Goal: Find specific page/section: Find specific page/section

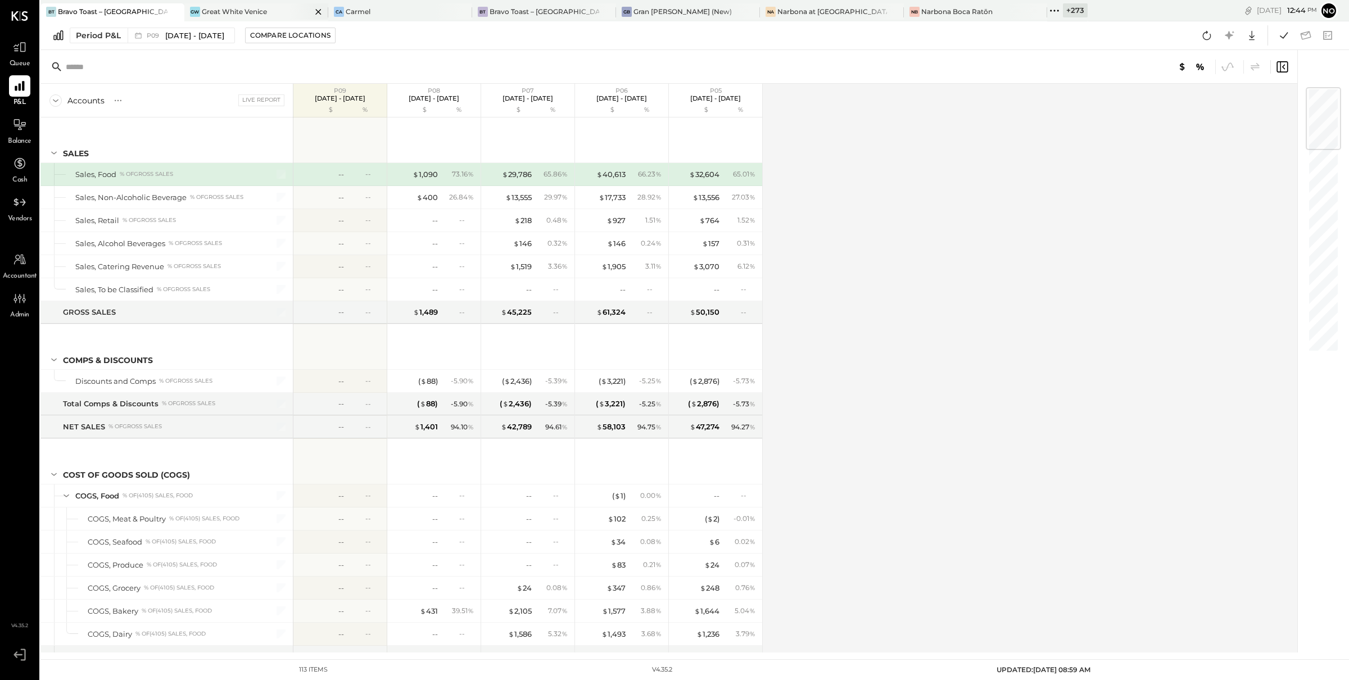
click at [257, 7] on div "Great White Venice" at bounding box center [234, 12] width 65 height 10
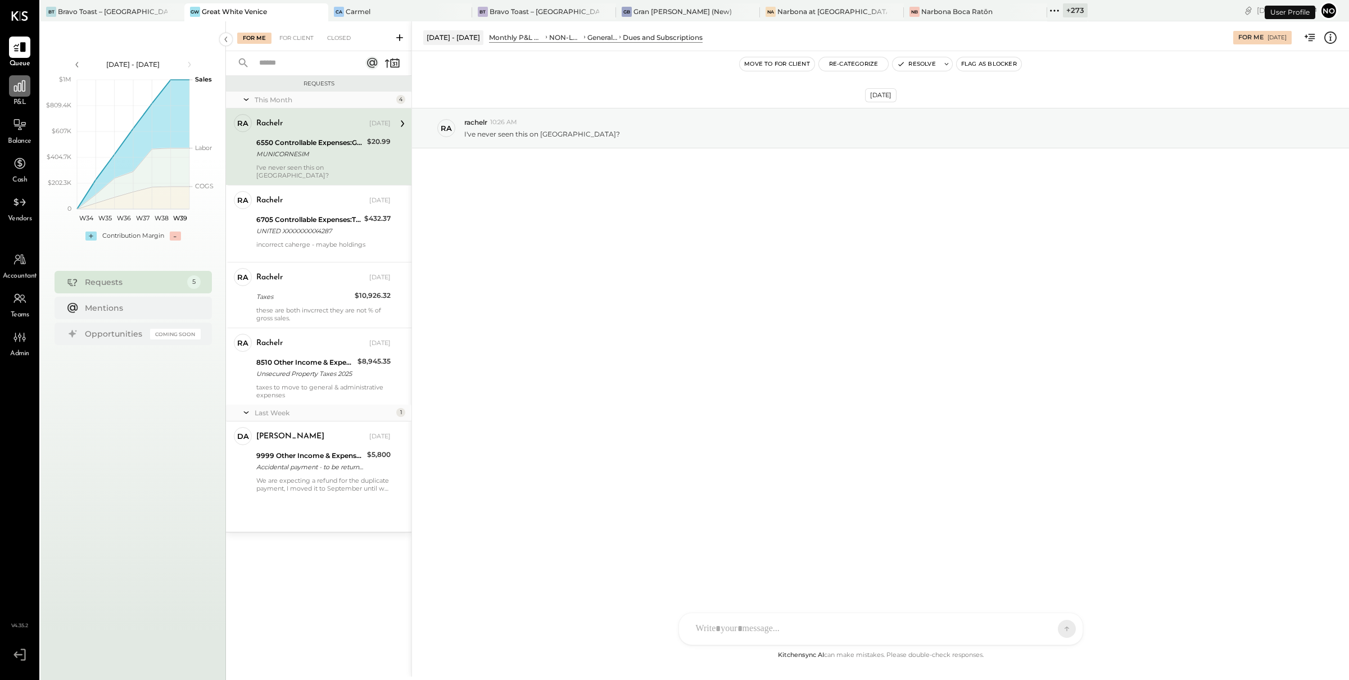
click at [14, 87] on icon at bounding box center [19, 85] width 11 height 11
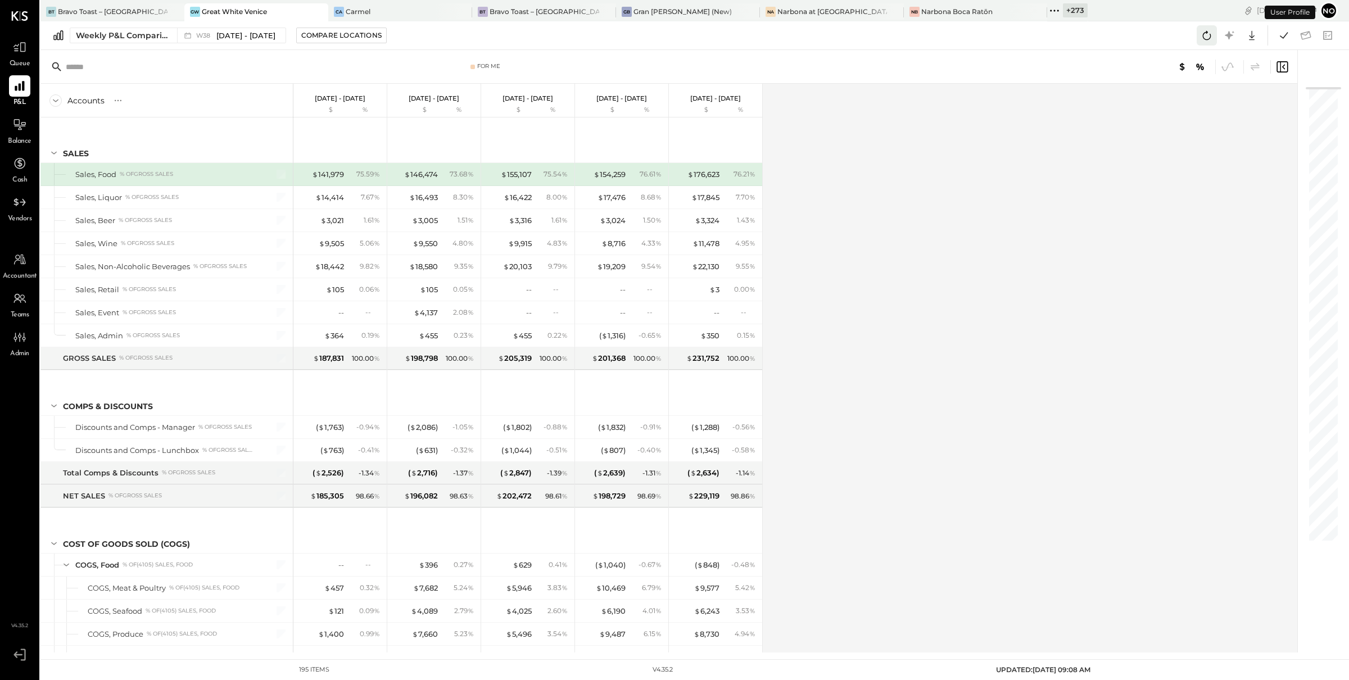
click at [1206, 38] on icon at bounding box center [1206, 35] width 15 height 15
click at [1283, 42] on icon at bounding box center [1283, 35] width 15 height 15
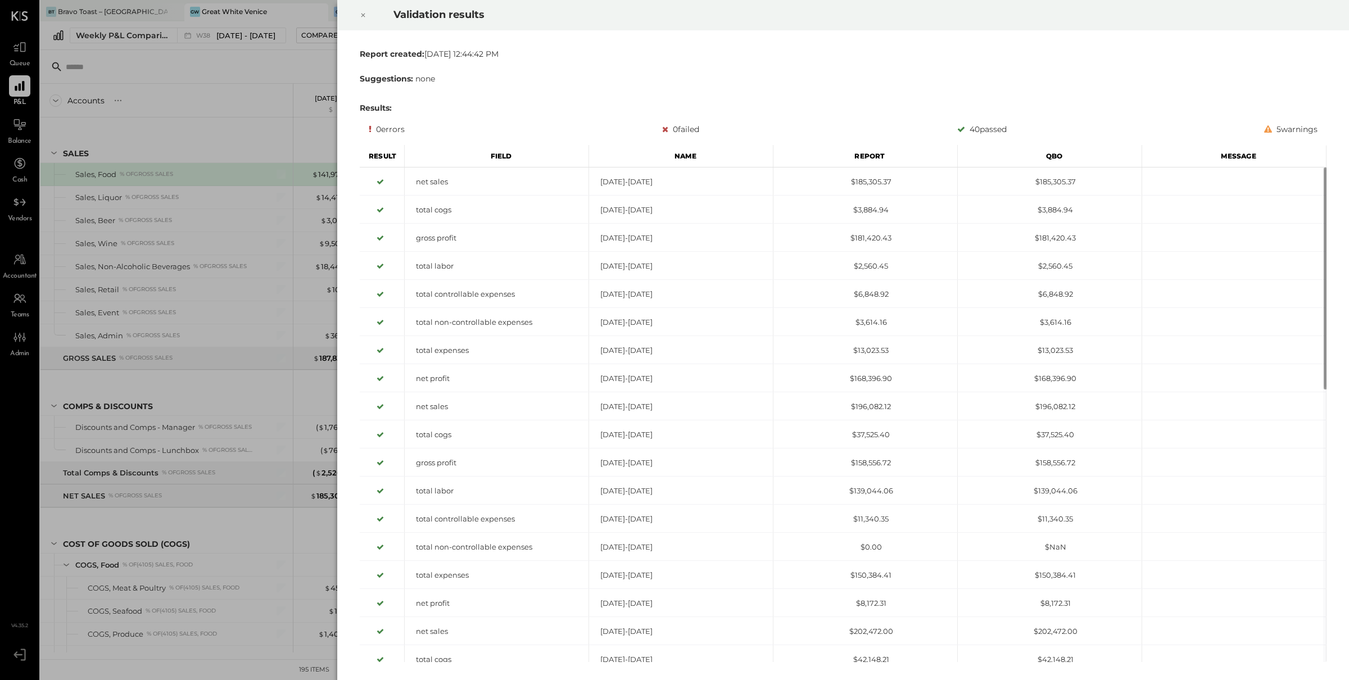
click at [364, 17] on icon at bounding box center [363, 14] width 7 height 13
